Goal: Task Accomplishment & Management: Use online tool/utility

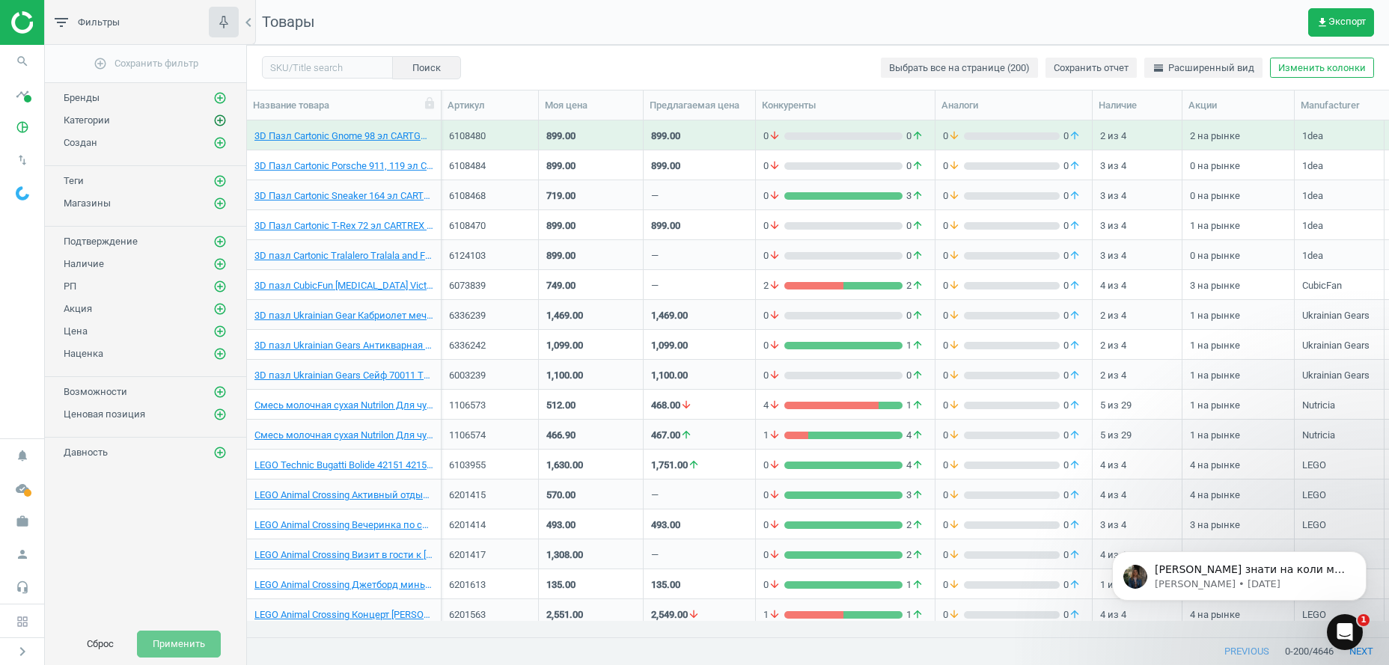
scroll to position [485, 1126]
click at [218, 120] on icon "add_circle_outline" at bounding box center [219, 120] width 13 height 13
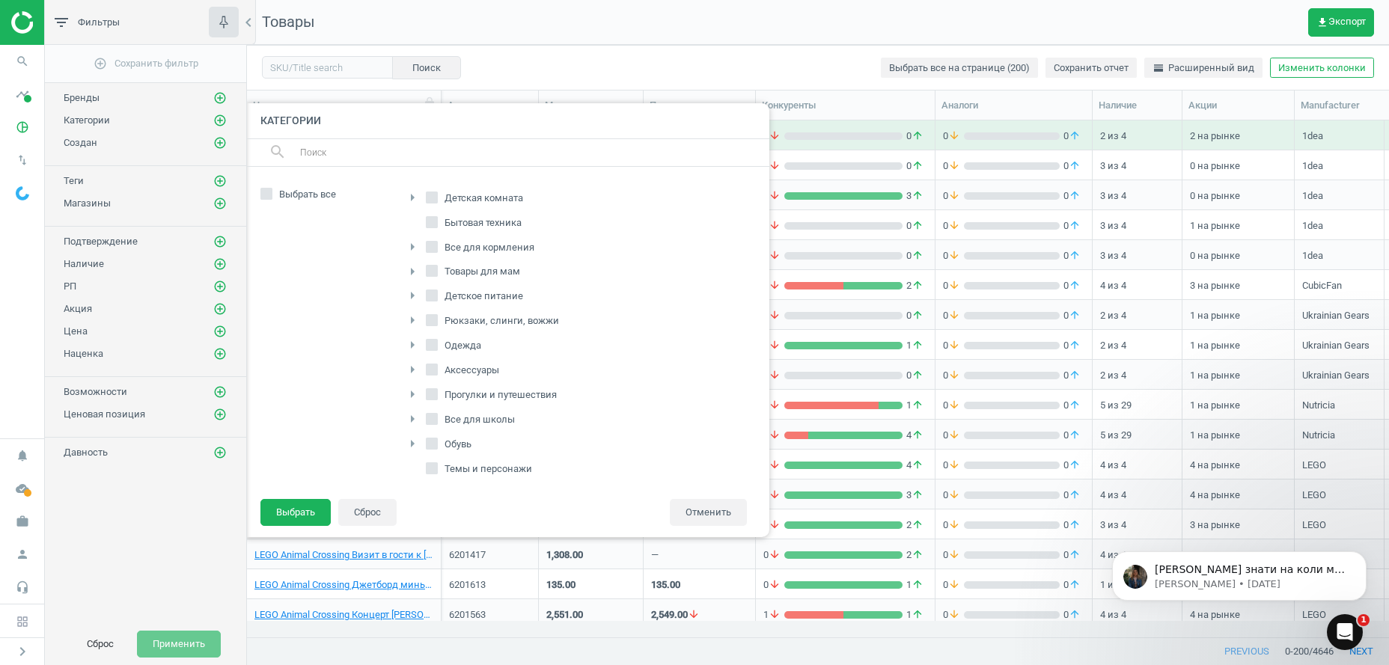
scroll to position [153, 0]
click at [433, 468] on input "Питание" at bounding box center [432, 466] width 10 height 10
checkbox input "true"
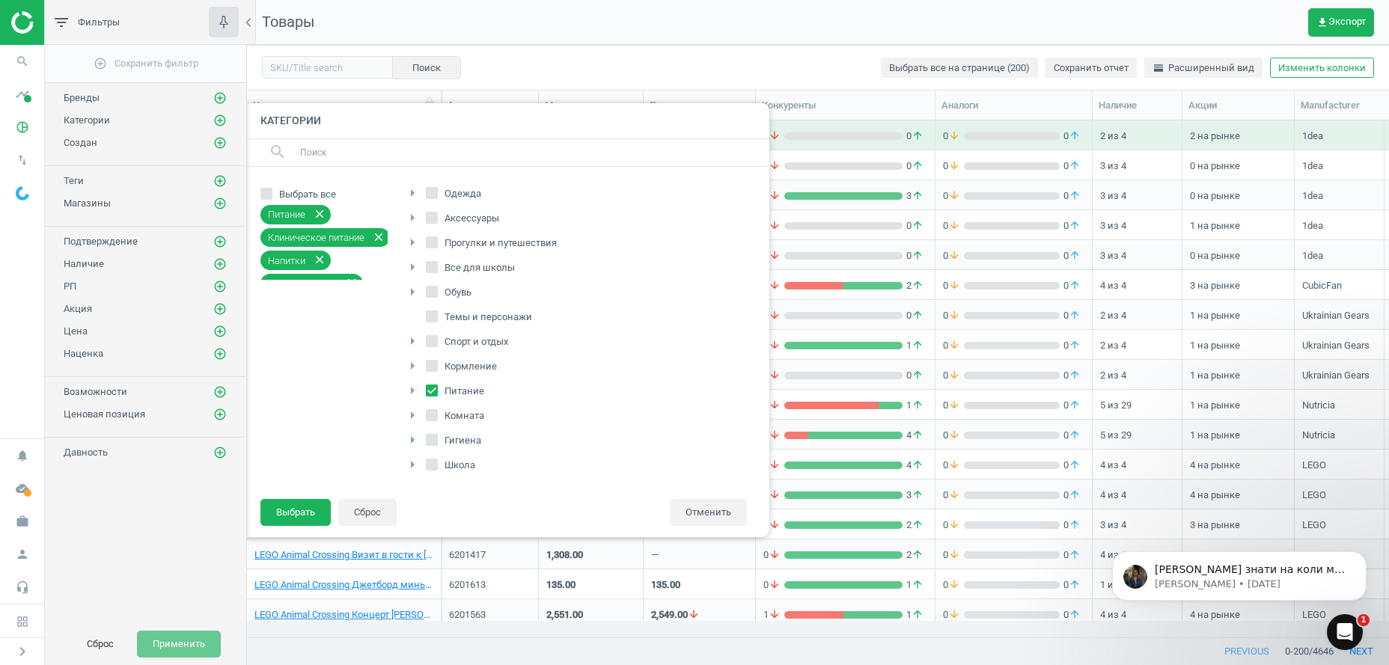
scroll to position [0, 0]
click at [427, 372] on input "Детское питание" at bounding box center [432, 372] width 10 height 10
checkbox input "true"
click at [303, 513] on button "Выбрать" at bounding box center [295, 512] width 70 height 27
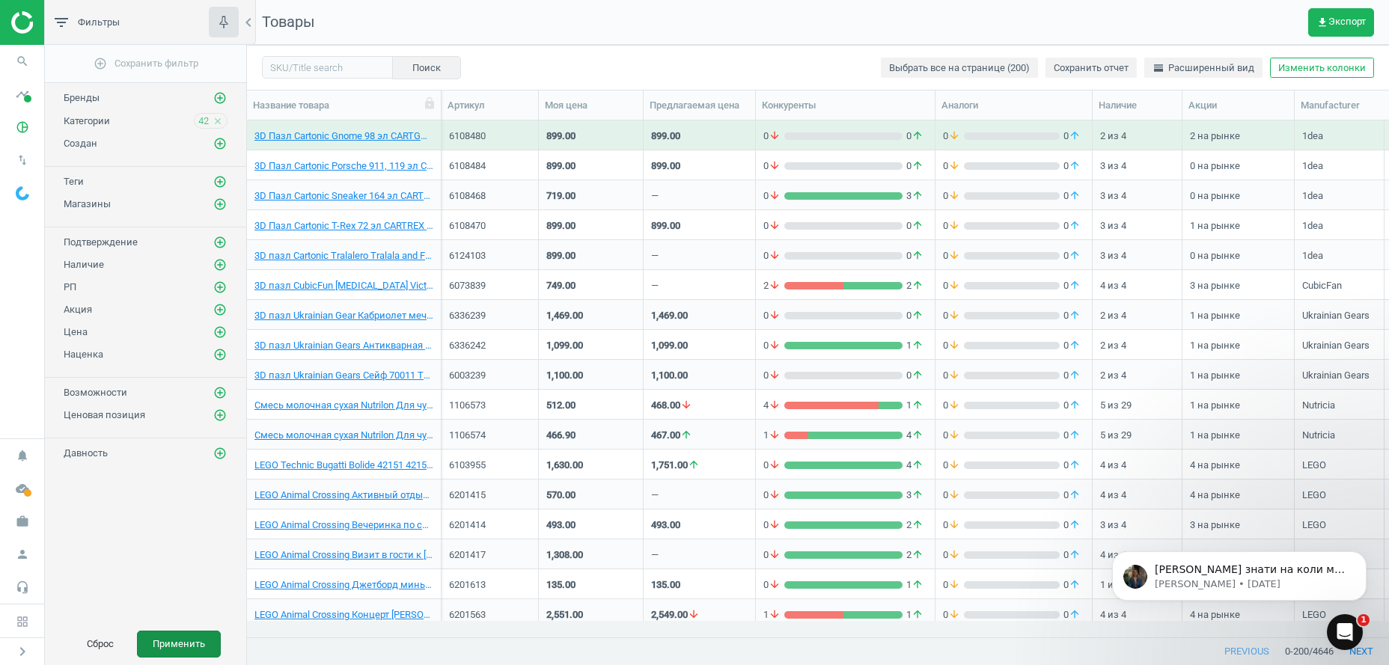
click at [166, 653] on button "Применить" at bounding box center [179, 644] width 84 height 27
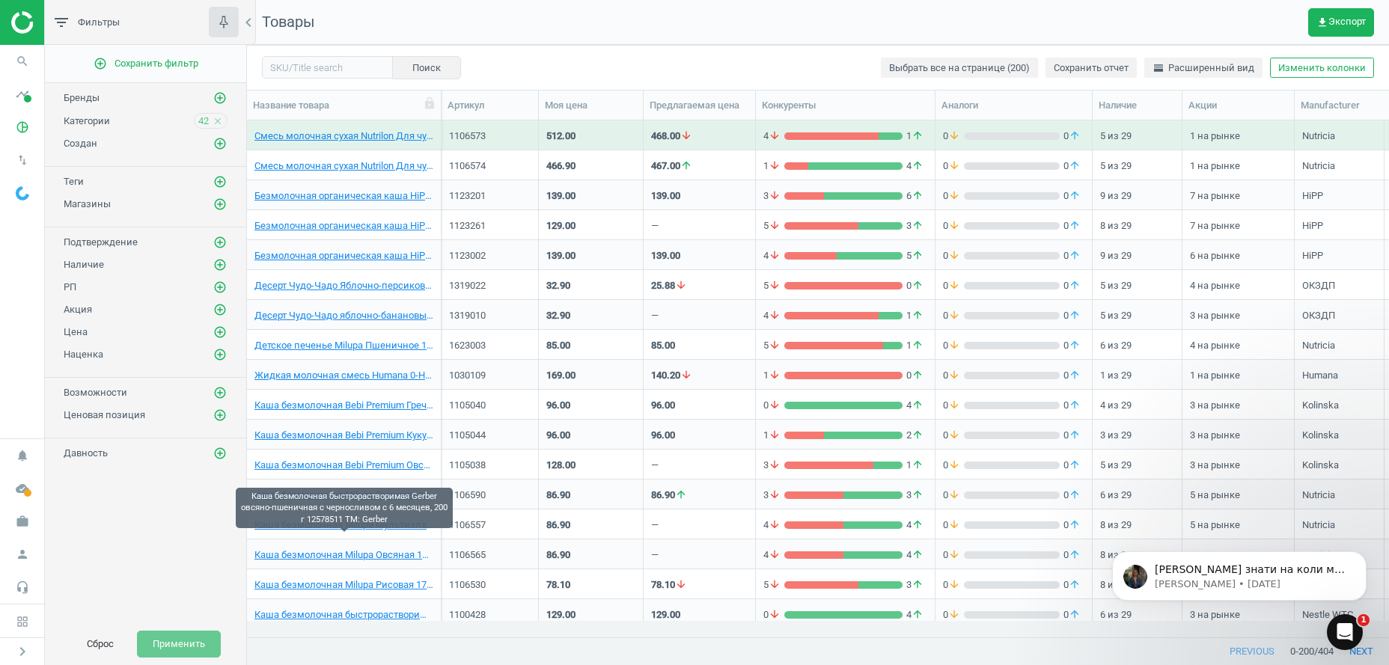
scroll to position [76, 0]
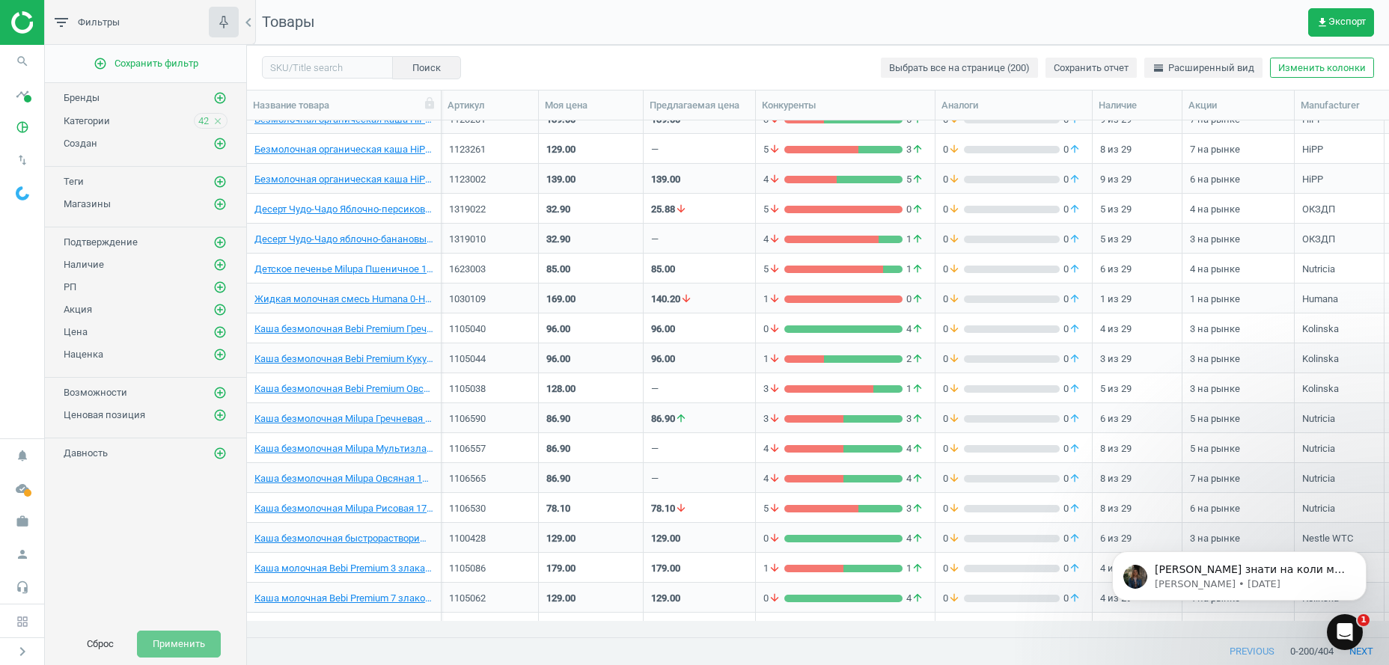
click at [99, 128] on div "Категории 42 close" at bounding box center [146, 121] width 164 height 16
click at [204, 125] on span "42" at bounding box center [203, 120] width 10 height 13
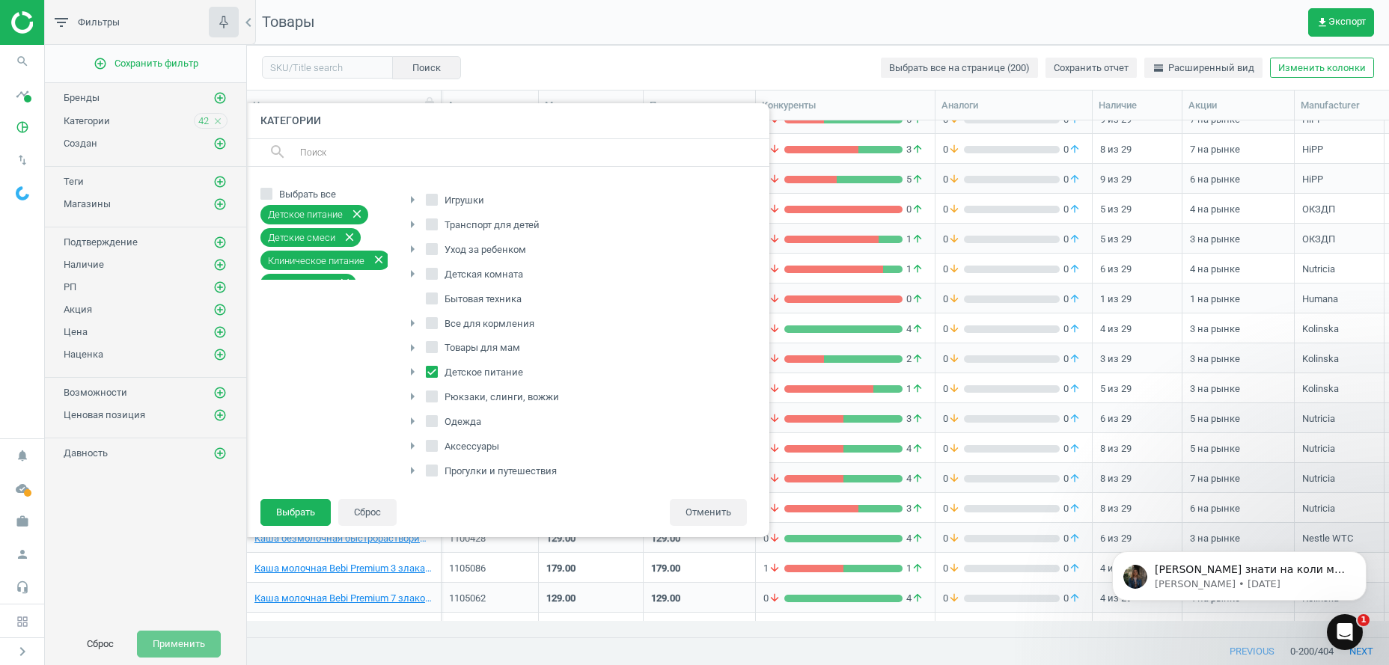
click at [414, 348] on icon "arrow_right" at bounding box center [412, 348] width 18 height 18
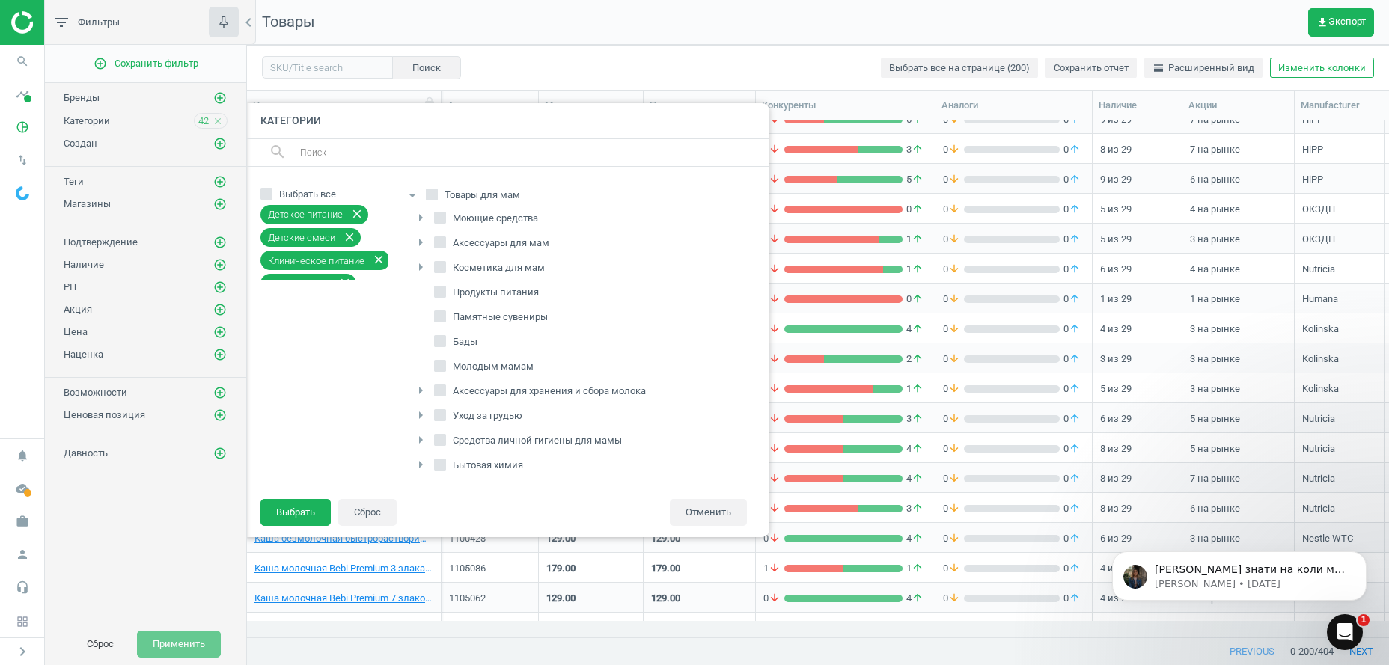
click at [450, 343] on span "Бады" at bounding box center [465, 341] width 31 height 13
click at [445, 343] on input "Бады" at bounding box center [441, 342] width 10 height 10
checkbox input "true"
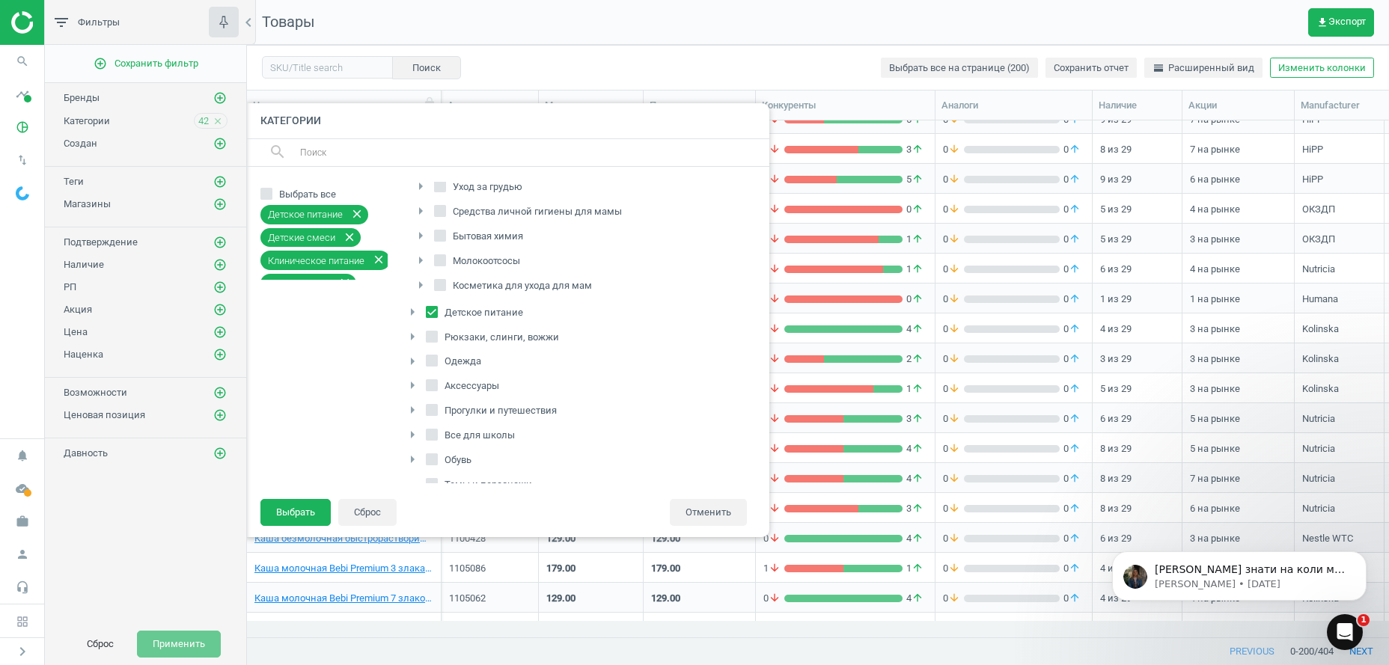
scroll to position [458, 0]
click at [305, 512] on button "Выбрать" at bounding box center [295, 512] width 70 height 27
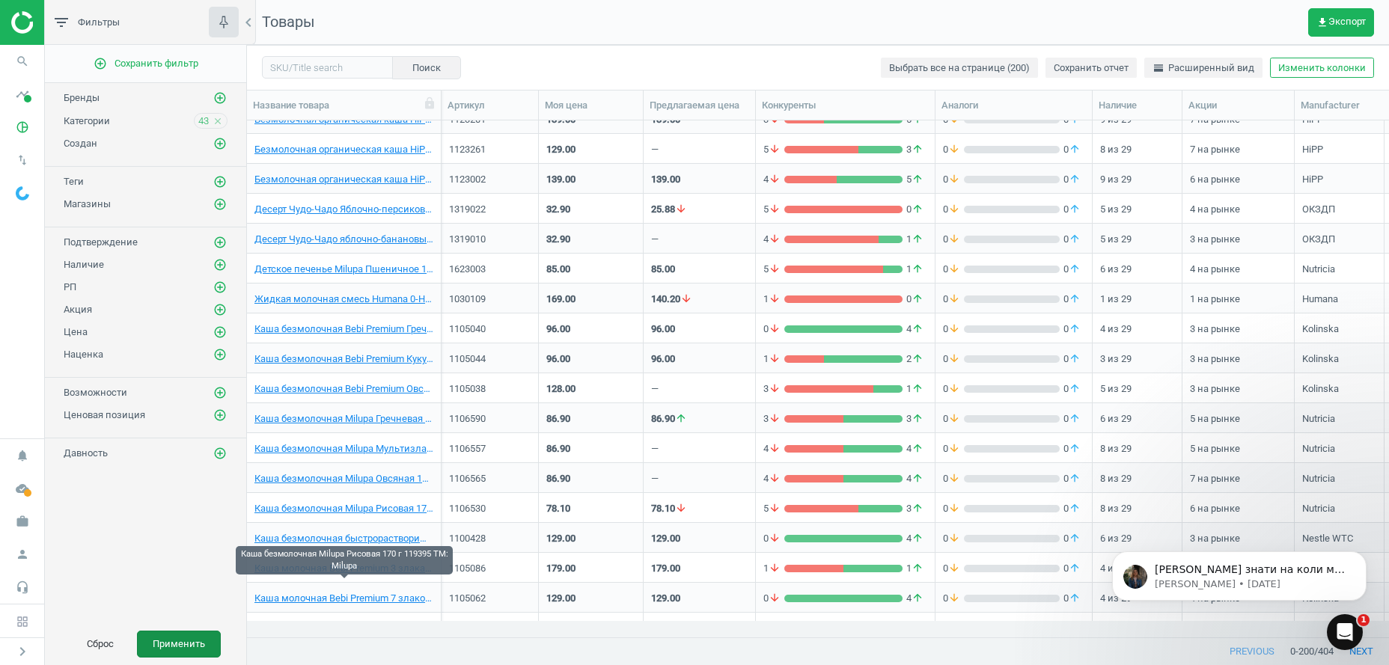
scroll to position [0, 0]
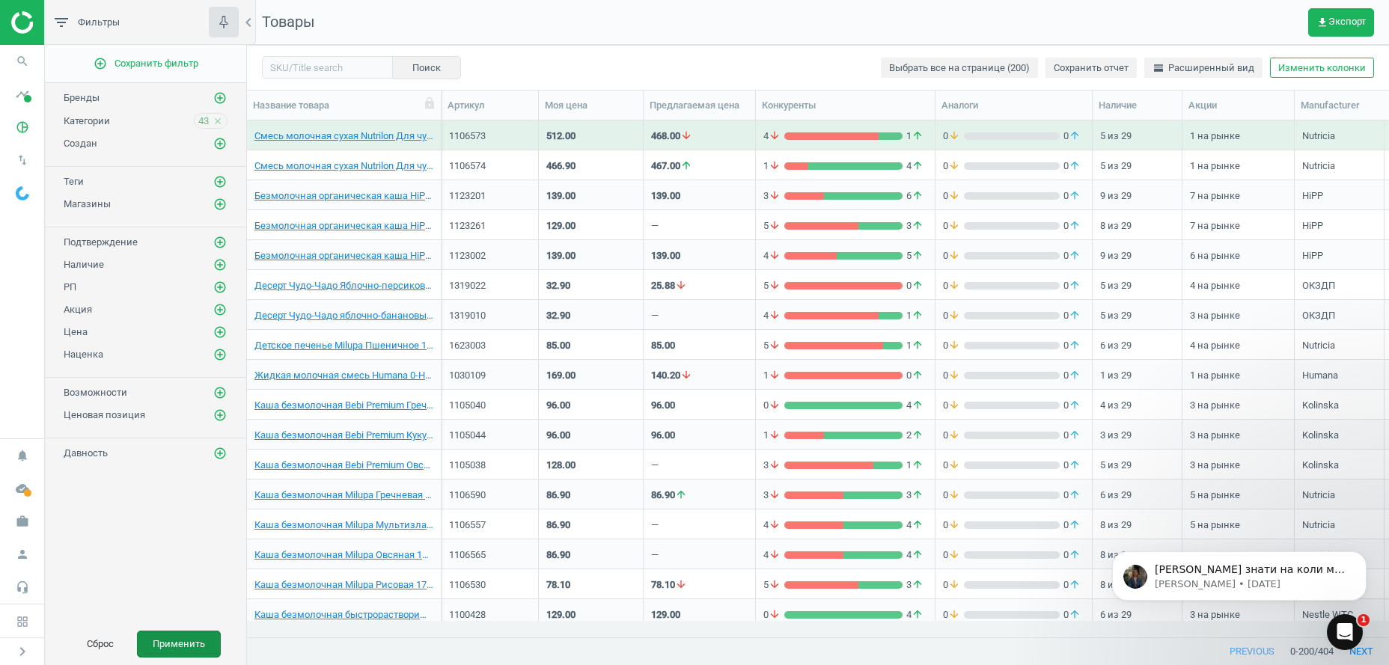
click at [207, 641] on button "Применить" at bounding box center [179, 644] width 84 height 27
click at [1331, 19] on span "get_app Экспорт" at bounding box center [1340, 22] width 49 height 12
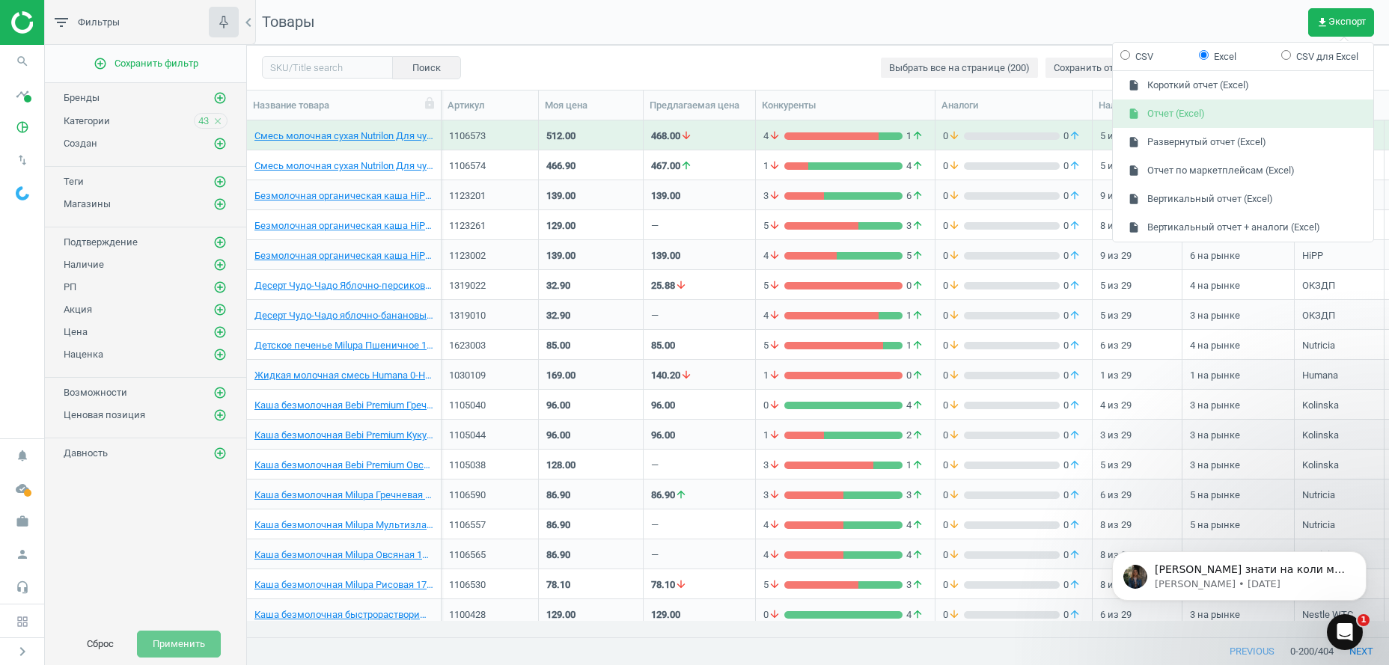
click at [1187, 112] on button "insert_drive_file Отчет (Excel)" at bounding box center [1243, 114] width 260 height 28
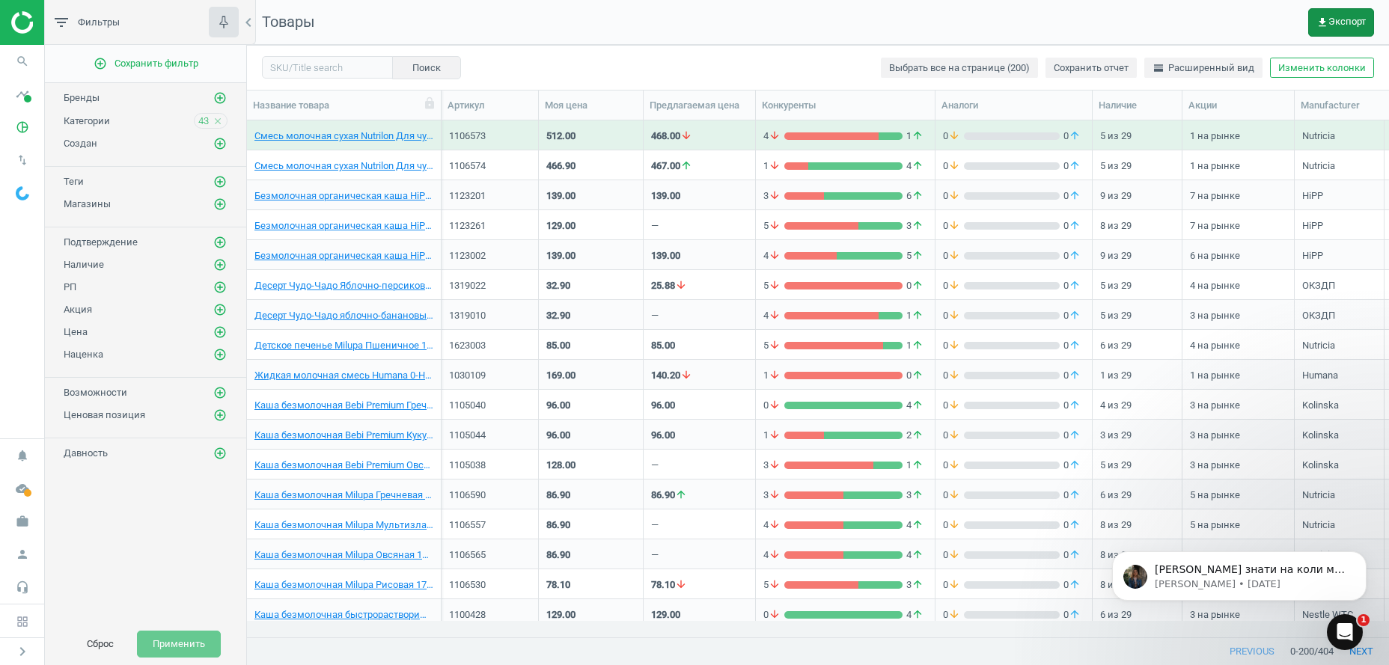
click at [1335, 31] on button "get_app Экспорт" at bounding box center [1341, 22] width 66 height 28
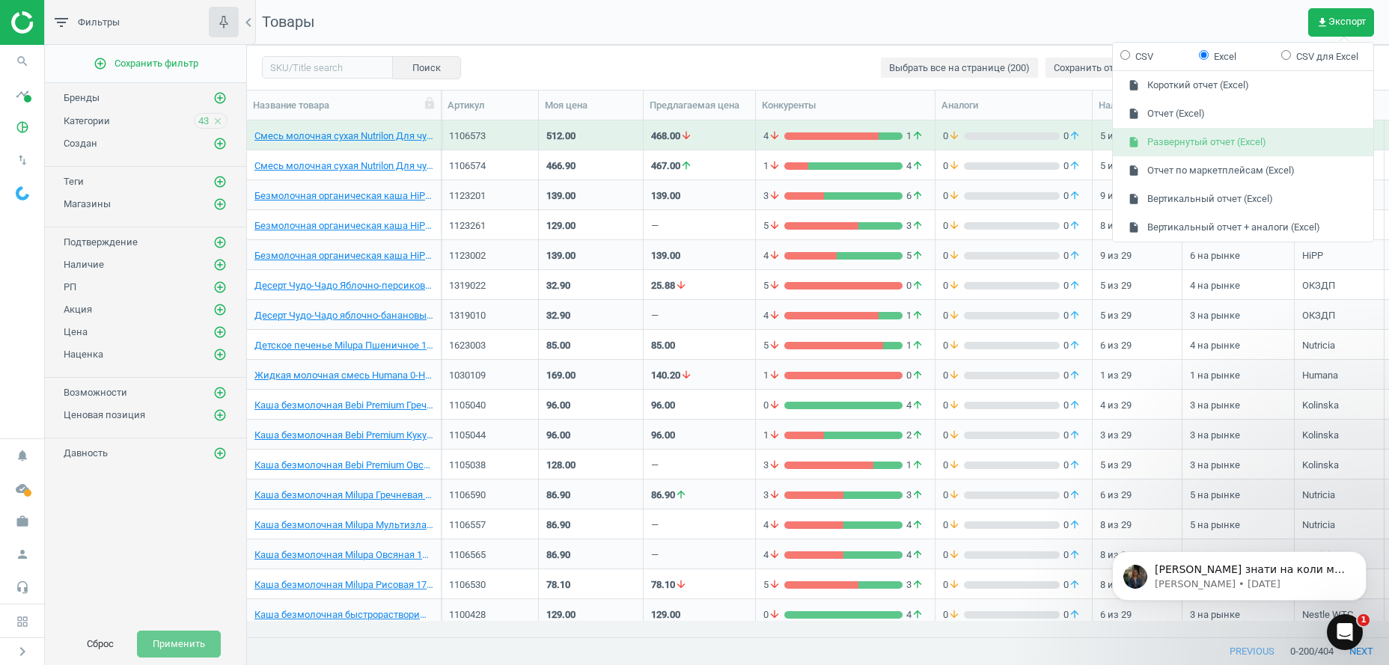
click at [1175, 144] on button "insert_drive_file Развернутый отчет (Excel)" at bounding box center [1243, 142] width 260 height 28
